Goal: Transaction & Acquisition: Purchase product/service

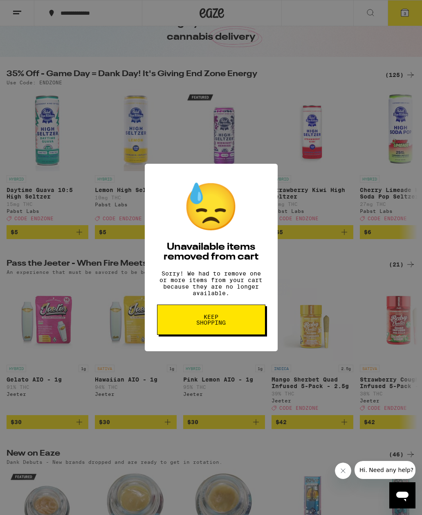
click at [269, 397] on div "😓 Unavailable items removed from cart Sorry! We had to remove one or more items…" at bounding box center [211, 257] width 422 height 515
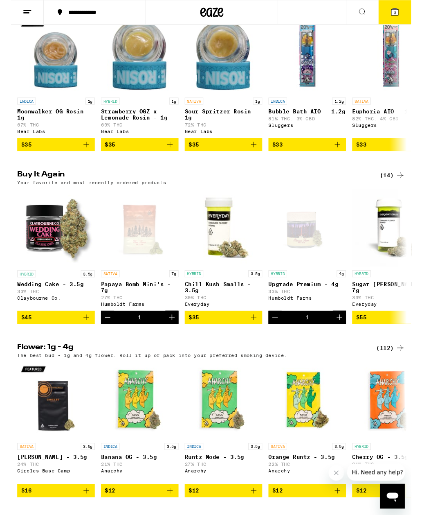
scroll to position [500, 0]
click at [107, 341] on button "Decrement" at bounding box center [102, 334] width 14 height 14
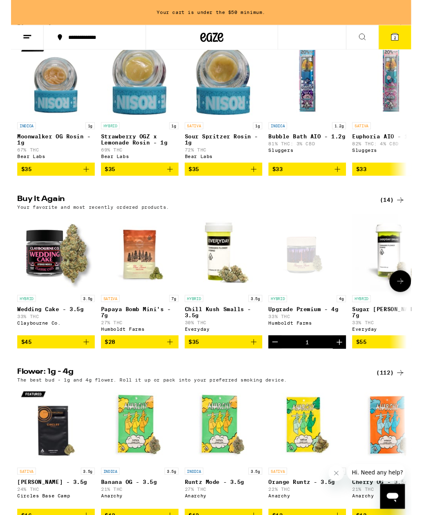
click at [283, 367] on button "Decrement" at bounding box center [279, 360] width 14 height 14
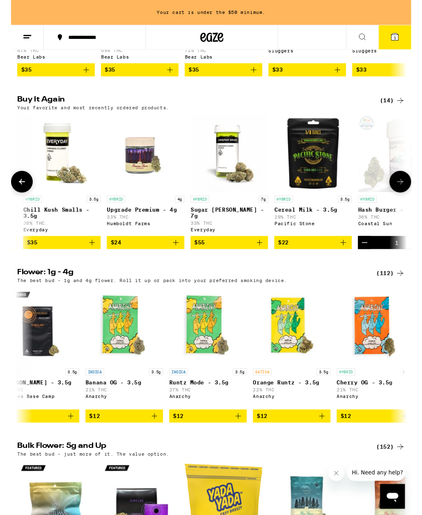
scroll to position [0, 169]
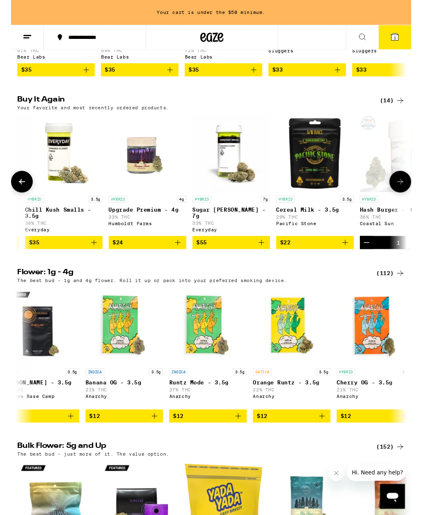
click at [173, 263] on button "$24" at bounding box center [144, 256] width 82 height 14
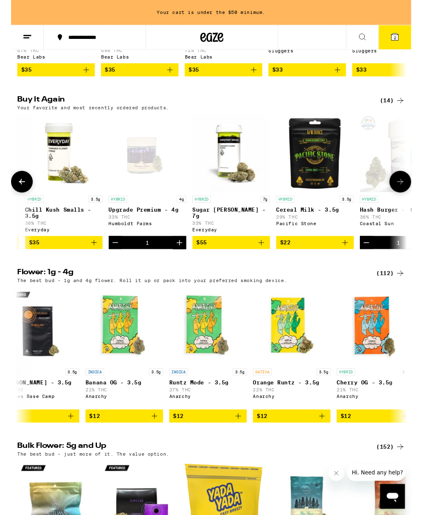
click at [253, 298] on p "The best bud - 1g and 4g flower. Roll it up or pack into your preferred smoking…" at bounding box center [149, 295] width 285 height 5
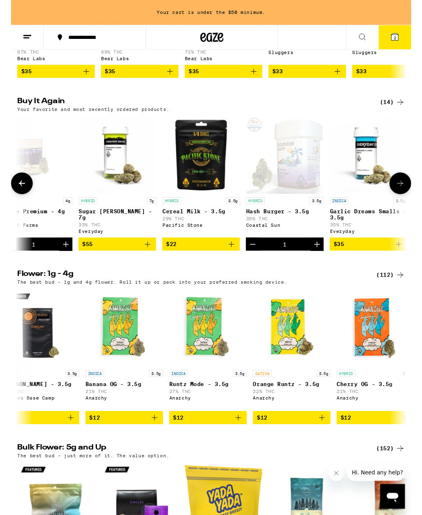
scroll to position [0, 290]
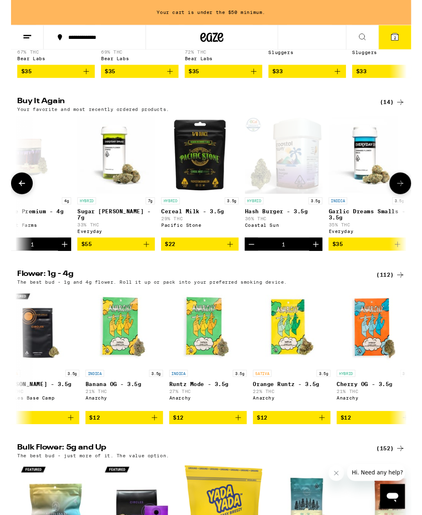
click at [227, 262] on icon "Add to bag" at bounding box center [231, 257] width 10 height 10
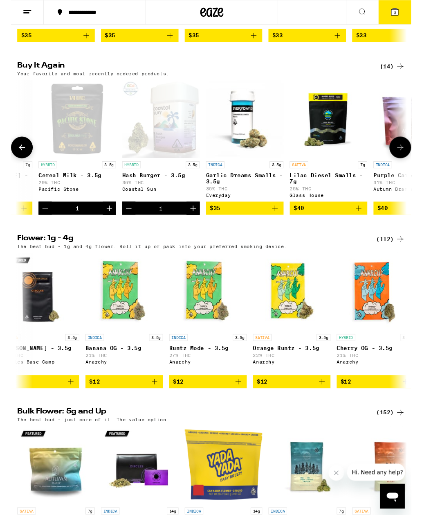
scroll to position [615, 0]
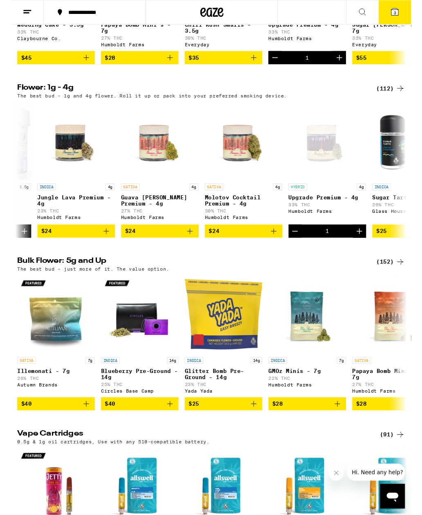
click at [283, 251] on button "$24" at bounding box center [246, 244] width 82 height 14
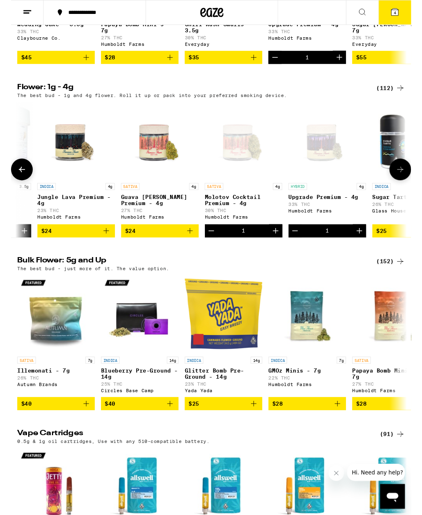
click at [304, 281] on h2 "Bulk Flower: 5g and Up" at bounding box center [191, 276] width 369 height 10
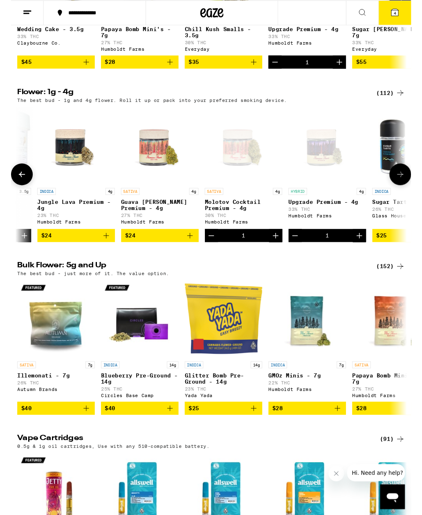
click at [410, 8] on button "4" at bounding box center [405, 12] width 34 height 25
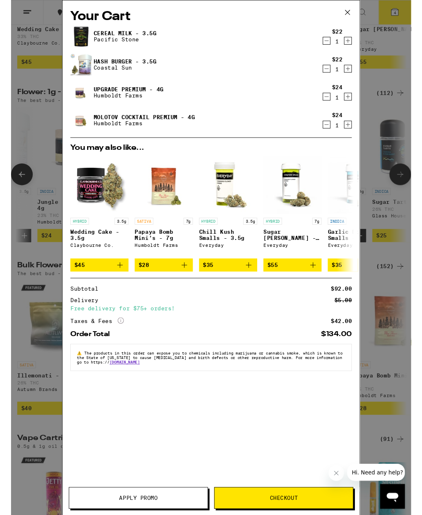
click at [332, 45] on icon "Decrement" at bounding box center [332, 43] width 7 height 10
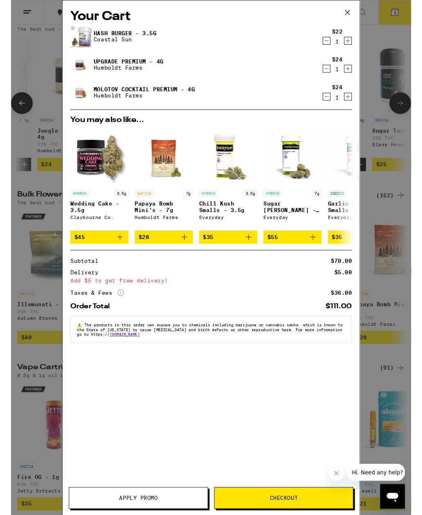
scroll to position [834, 0]
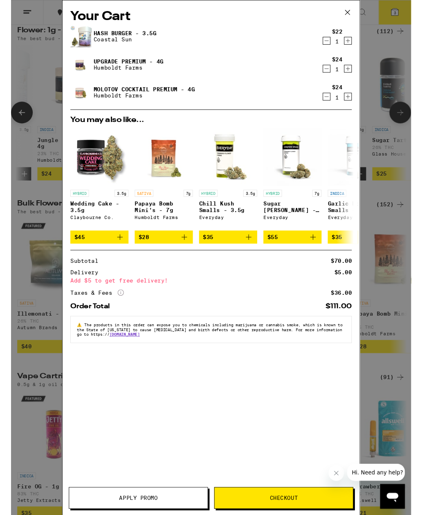
click at [17, 378] on div "Your Cart Hash Burger - 3.5g Coastal Sun $22 1 Upgrade Premium - 4g Humboldt Fa…" at bounding box center [211, 271] width 422 height 543
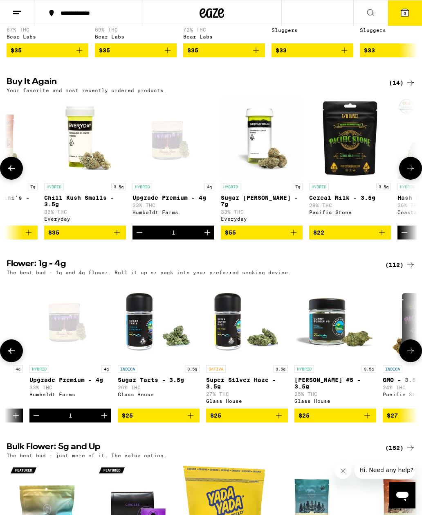
click at [283, 270] on h2 "Flower: 1g - 4g" at bounding box center [191, 265] width 369 height 10
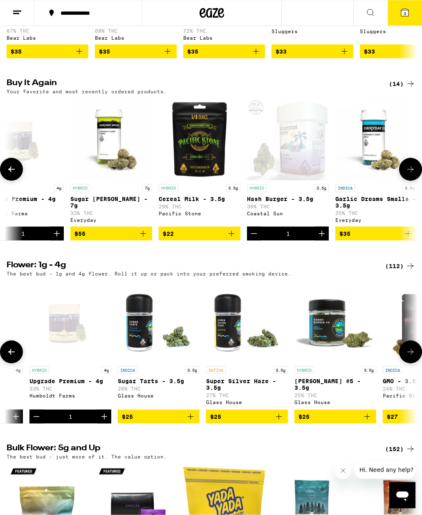
scroll to position [0, 290]
click at [231, 236] on icon "Add to bag" at bounding box center [231, 234] width 6 height 6
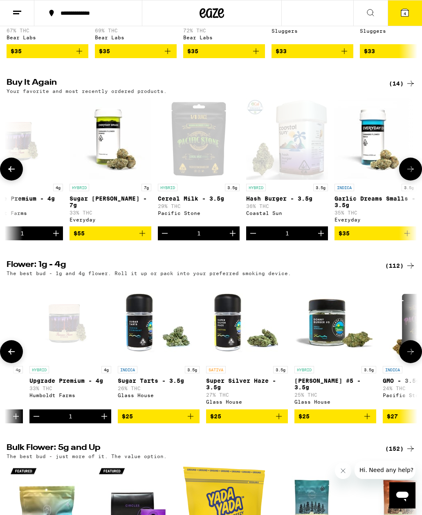
click at [405, 17] on icon at bounding box center [405, 13] width 10 height 10
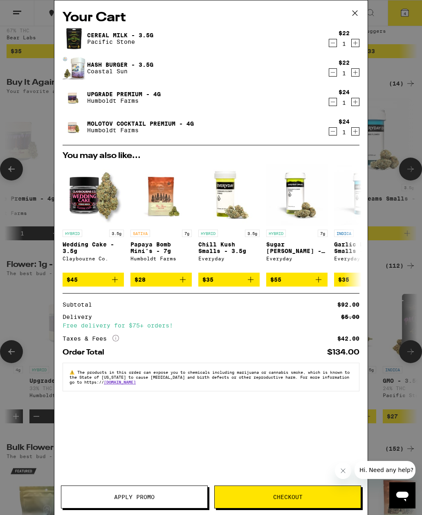
click at [1, 308] on div "Your Cart Cereal Milk - 3.5g Pacific Stone $22 1 Hash Burger - 3.5g Coastal Sun…" at bounding box center [211, 257] width 422 height 515
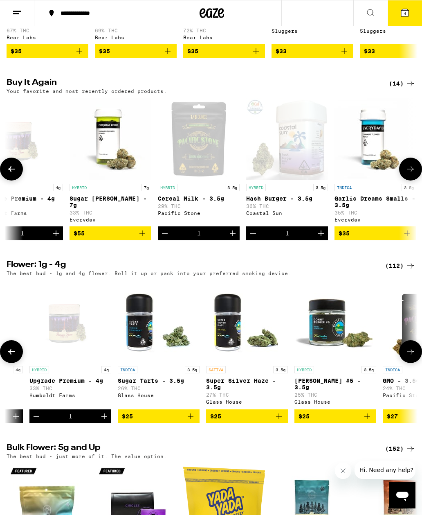
click at [409, 14] on icon at bounding box center [405, 13] width 10 height 10
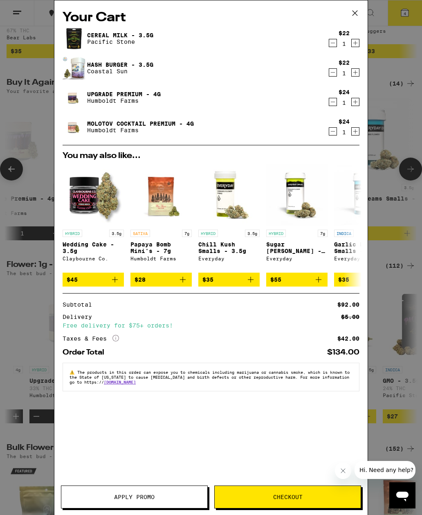
click at [348, 495] on span "Checkout" at bounding box center [288, 497] width 146 height 6
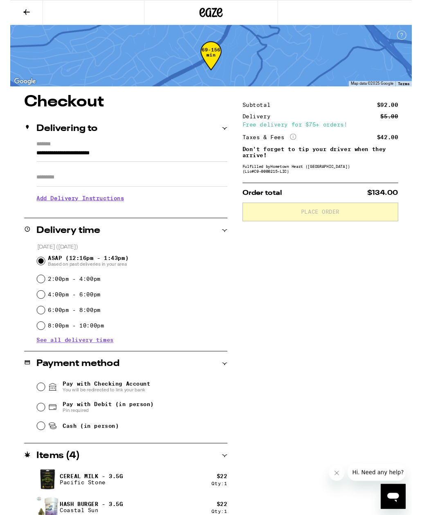
scroll to position [67, 0]
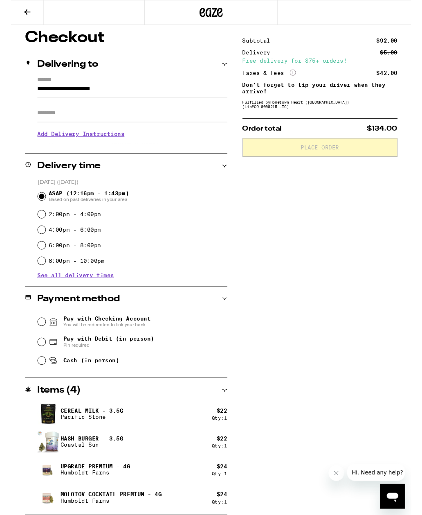
click at [30, 384] on input "Cash (in person)" at bounding box center [32, 380] width 8 height 8
radio input "true"
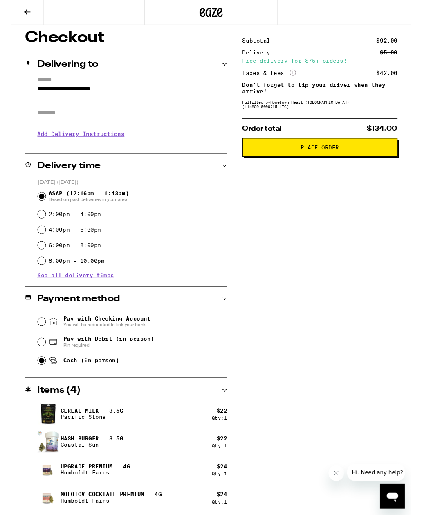
click at [325, 153] on button "Place Order" at bounding box center [326, 156] width 164 height 20
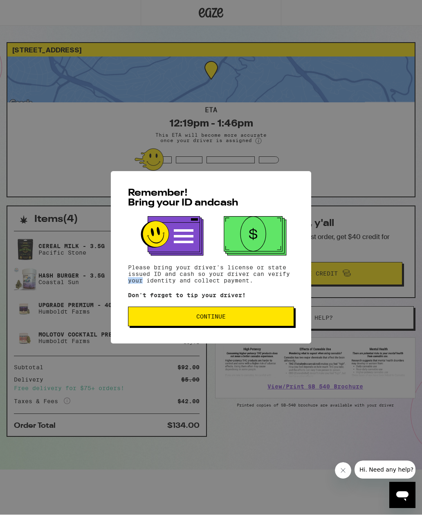
click at [211, 316] on span "Continue" at bounding box center [210, 317] width 29 height 6
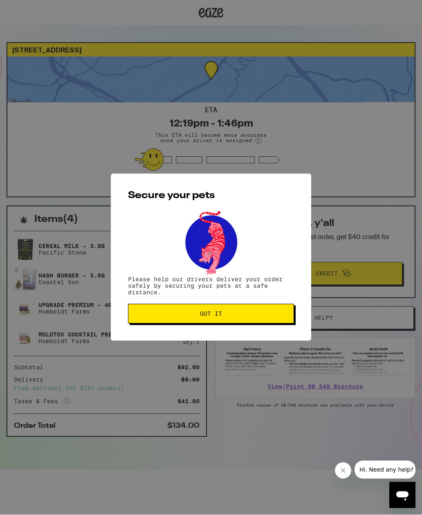
click at [218, 317] on span "Got it" at bounding box center [211, 314] width 22 height 6
